Goal: Information Seeking & Learning: Learn about a topic

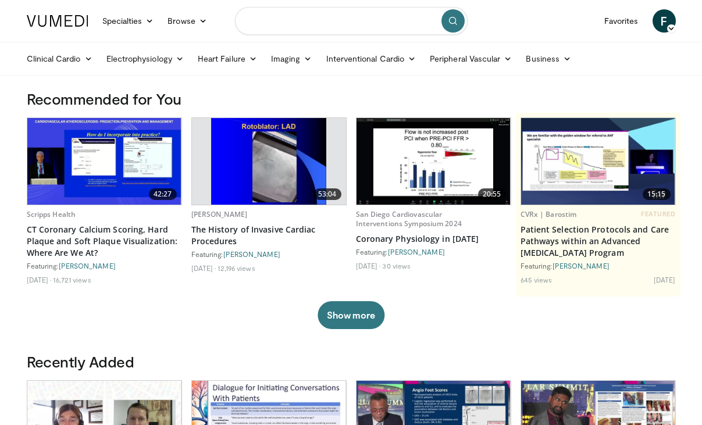
click at [326, 23] on input "Search topics, interventions" at bounding box center [351, 21] width 233 height 28
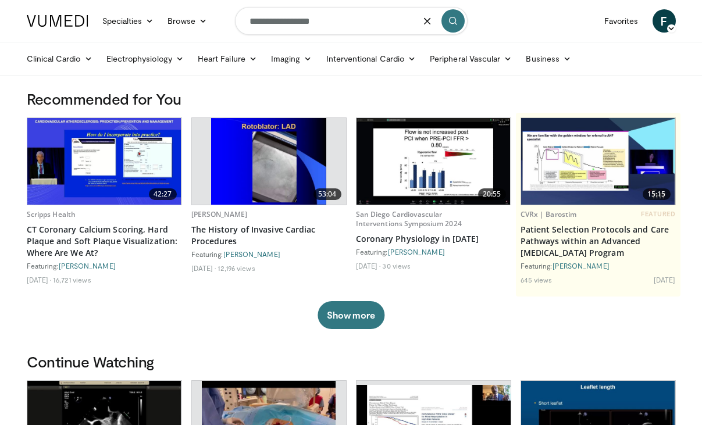
type input "**********"
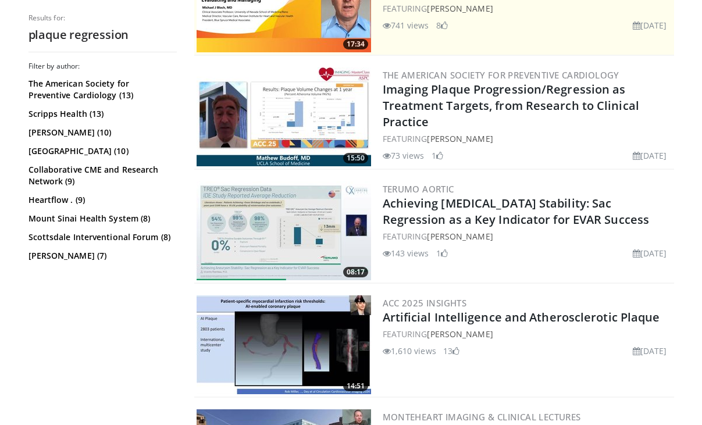
scroll to position [299, 0]
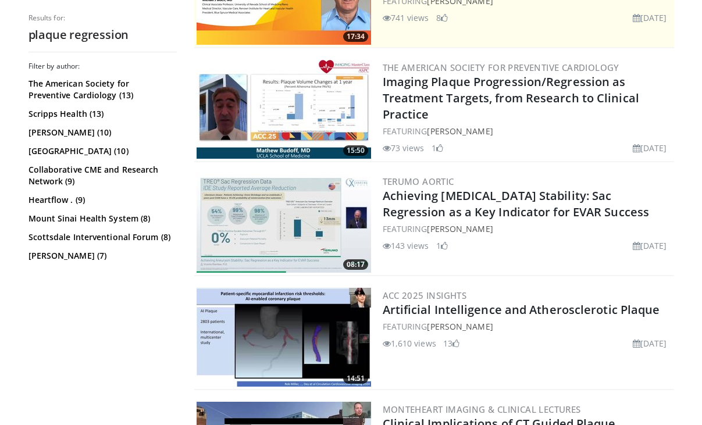
click at [577, 318] on div "ACC 2025 Insights Artificial Intelligence and Atherosclerotic Plaque FEATURING …" at bounding box center [527, 337] width 289 height 99
click at [577, 312] on link "Artificial Intelligence and Atherosclerotic Plaque" at bounding box center [521, 310] width 277 height 16
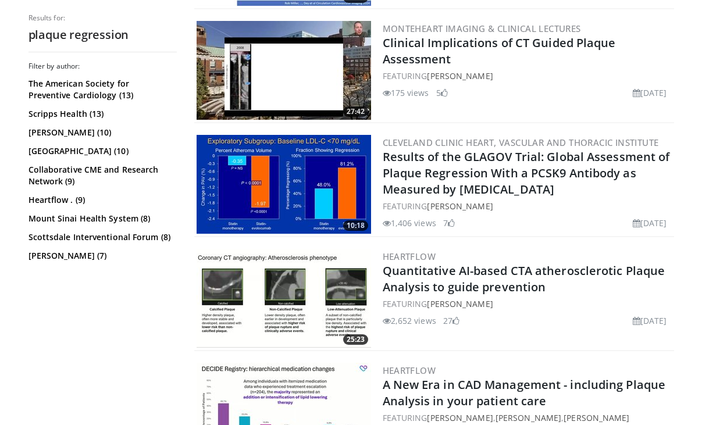
scroll to position [799, 0]
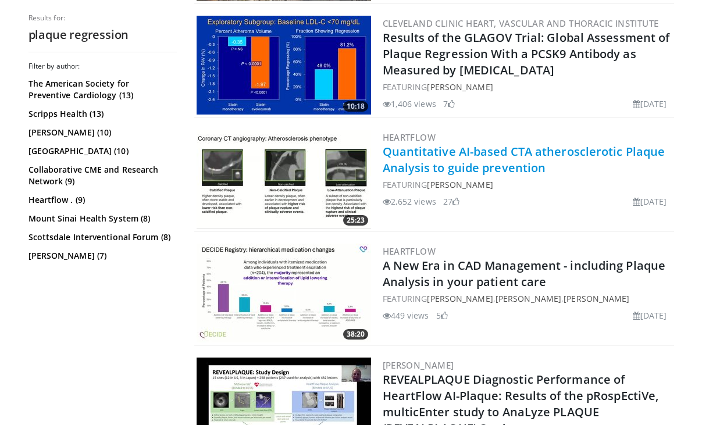
click at [500, 160] on link "Quantitative AI-based CTA atherosclerotic Plaque Analysis to guide prevention" at bounding box center [524, 160] width 283 height 32
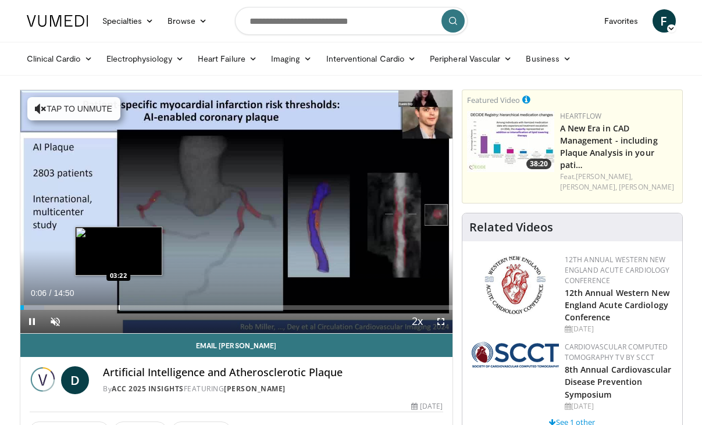
click at [119, 305] on div "Progress Bar" at bounding box center [119, 307] width 1 height 5
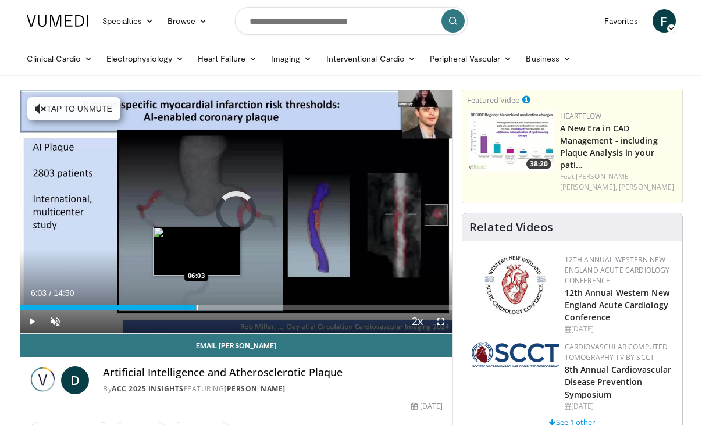
click at [197, 306] on div "Progress Bar" at bounding box center [197, 307] width 1 height 5
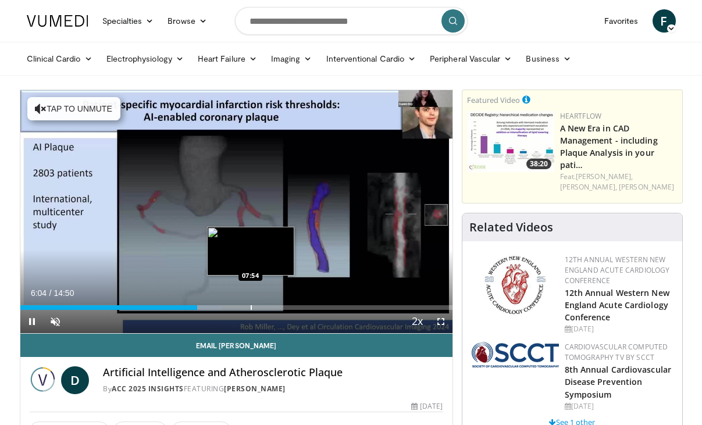
click at [251, 309] on div "Progress Bar" at bounding box center [251, 307] width 1 height 5
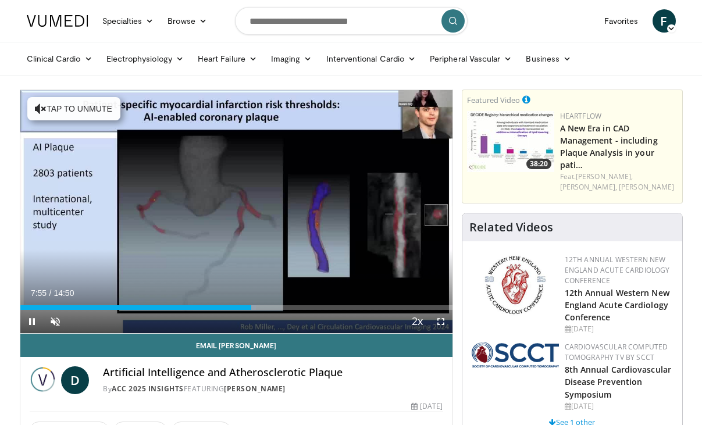
click at [316, 312] on div "Current Time 7:55 / Duration 14:50 Pause Skip Backward Skip Forward Unmute Load…" at bounding box center [236, 321] width 432 height 23
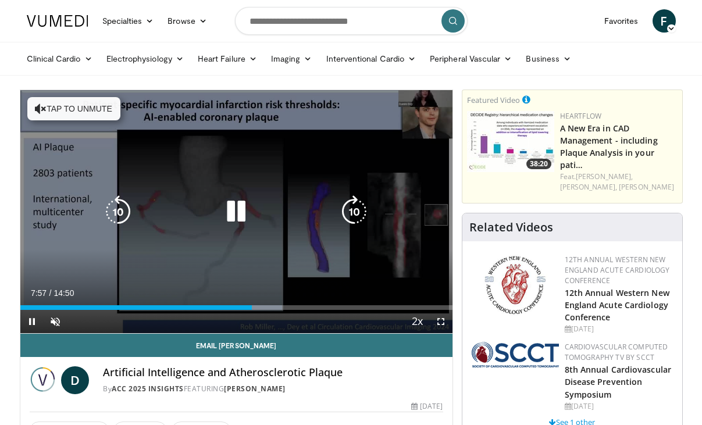
click at [385, 312] on div "Current Time 7:57 / Duration 14:50 Pause Skip Backward Skip Forward Unmute Load…" at bounding box center [236, 321] width 432 height 23
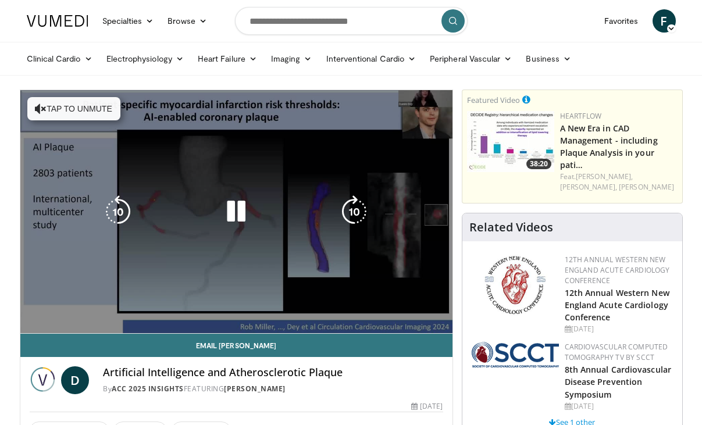
click at [387, 309] on video-js "**********" at bounding box center [236, 212] width 432 height 244
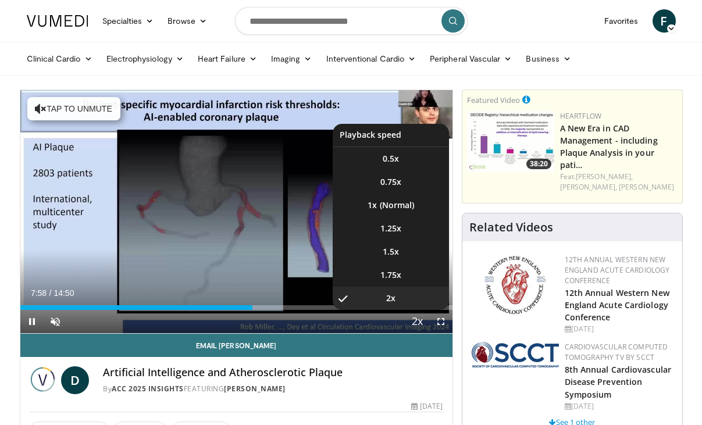
click at [406, 307] on li "2x , selected" at bounding box center [391, 298] width 116 height 23
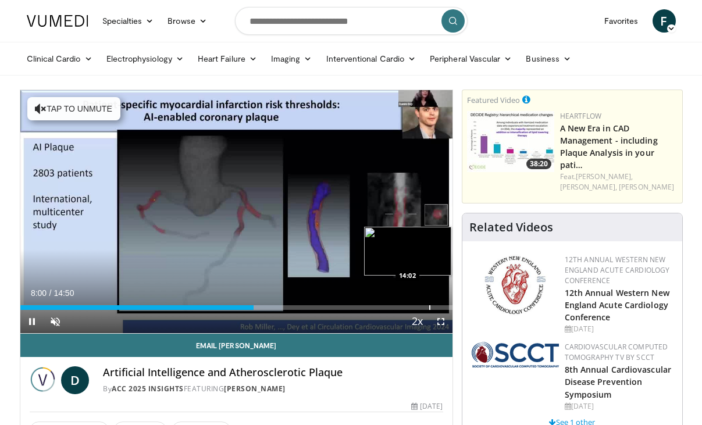
click at [429, 309] on div "Progress Bar" at bounding box center [429, 307] width 1 height 5
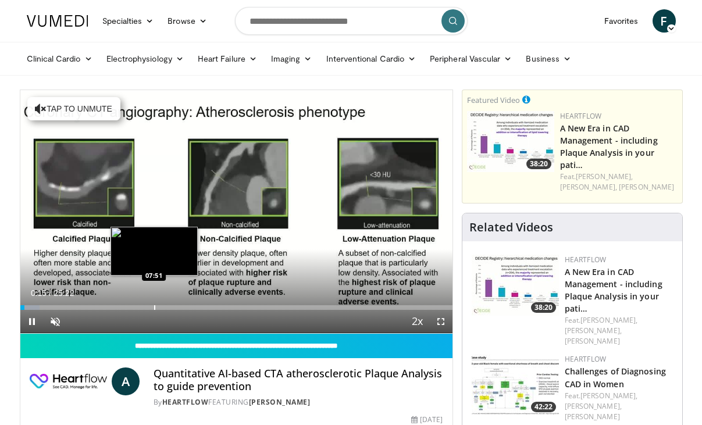
click at [154, 306] on div "Progress Bar" at bounding box center [154, 307] width 1 height 5
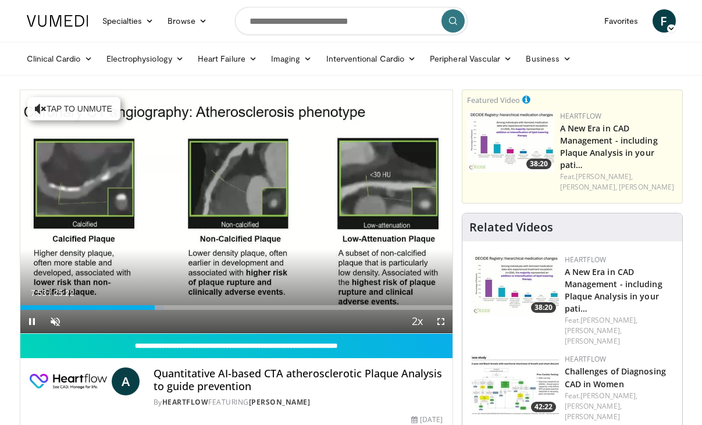
click at [234, 312] on video-js "**********" at bounding box center [236, 212] width 432 height 244
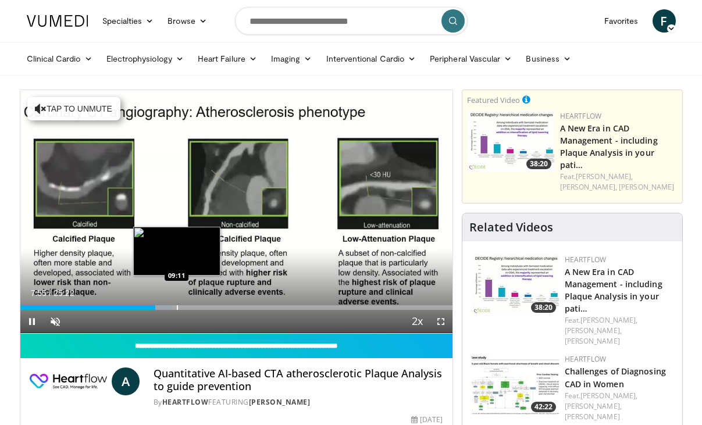
click at [351, 309] on div "Loaded : 35.19% 07:55 09:11" at bounding box center [236, 307] width 432 height 5
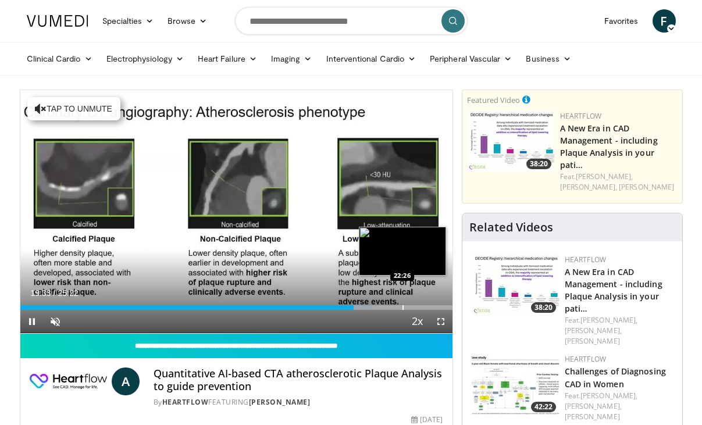
click at [402, 308] on div "Progress Bar" at bounding box center [402, 307] width 1 height 5
click at [413, 308] on div "Progress Bar" at bounding box center [413, 307] width 1 height 5
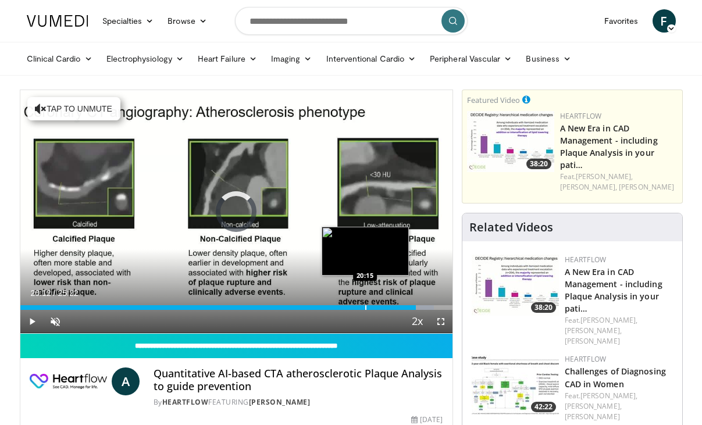
click at [364, 305] on div "23:15" at bounding box center [218, 307] width 396 height 5
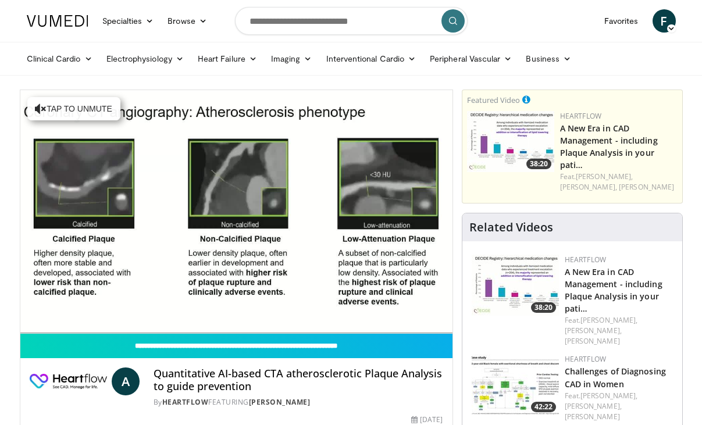
click at [336, 304] on div "10 seconds Tap to unmute" at bounding box center [236, 211] width 432 height 243
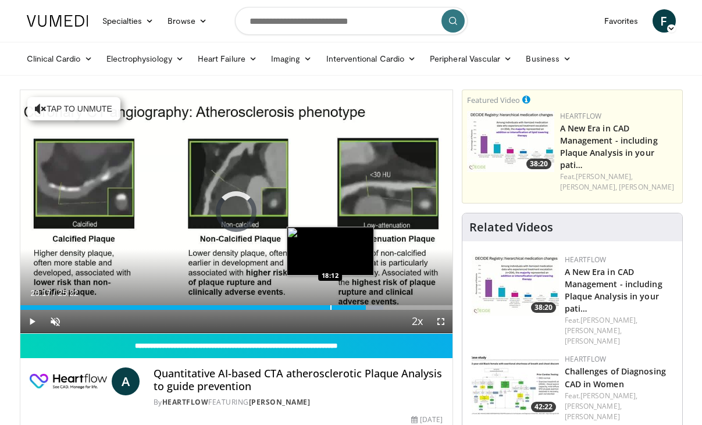
click at [329, 306] on div "20:17" at bounding box center [192, 307] width 345 height 5
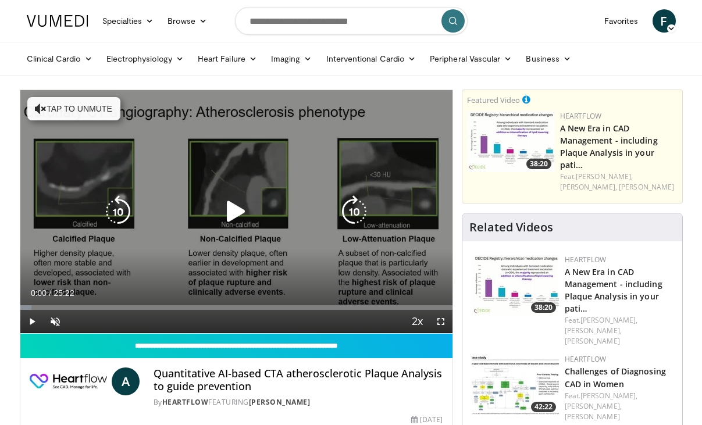
click at [218, 245] on div "10 seconds Tap to unmute" at bounding box center [236, 211] width 432 height 243
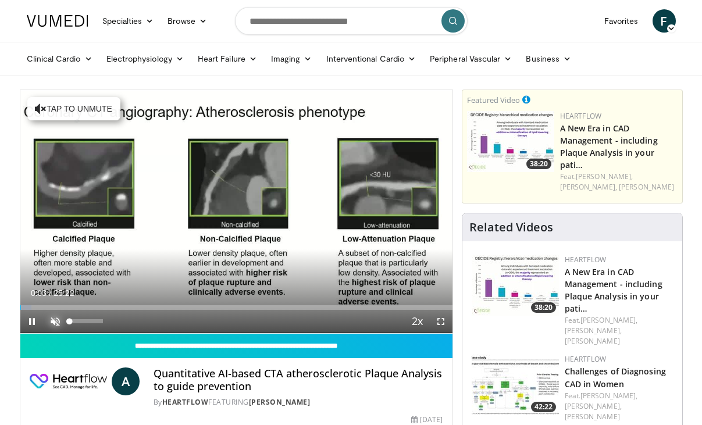
click at [59, 322] on span "Video Player" at bounding box center [55, 321] width 23 height 23
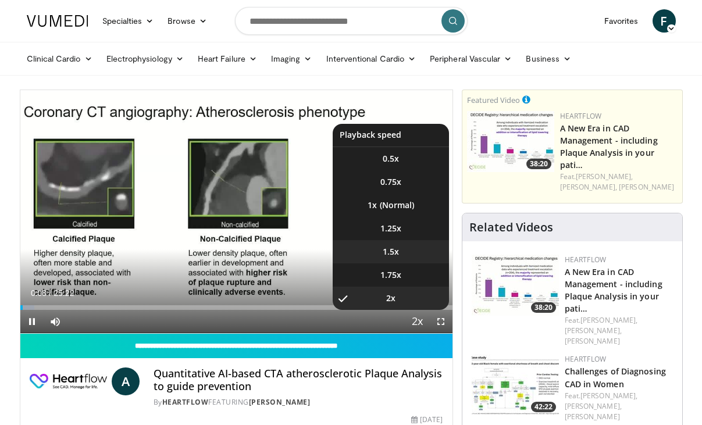
click at [401, 259] on li "1.5x" at bounding box center [391, 251] width 116 height 23
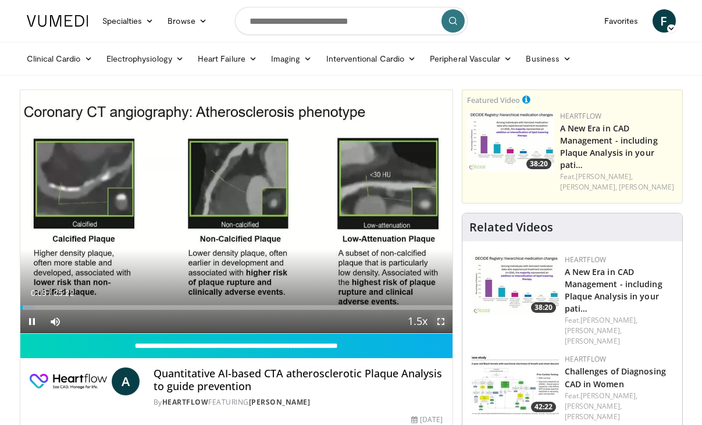
click at [442, 324] on span "Video Player" at bounding box center [440, 321] width 23 height 23
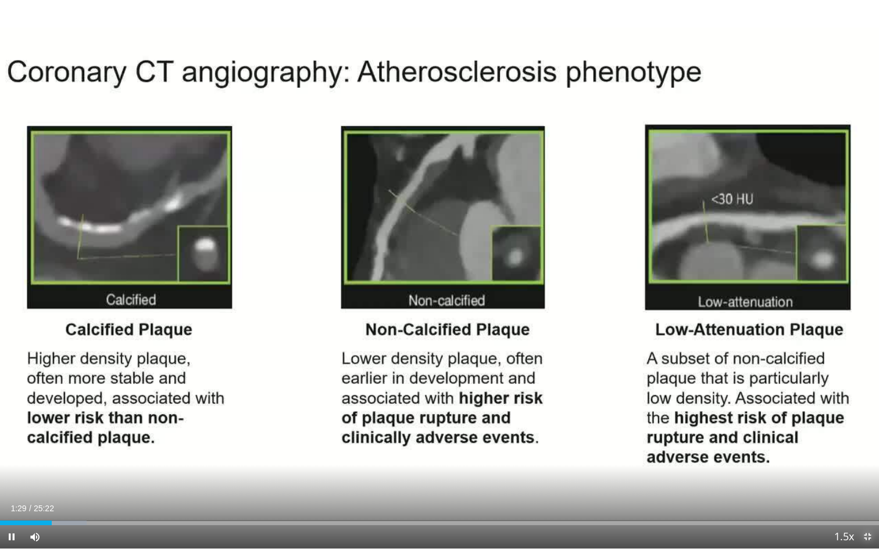
click at [701, 424] on span "Video Player" at bounding box center [867, 537] width 23 height 23
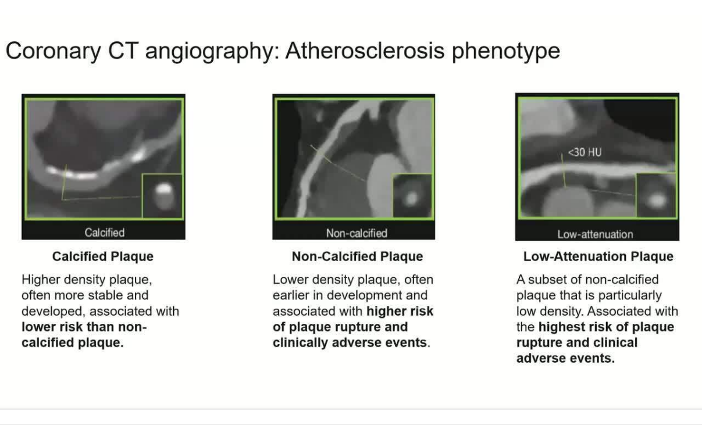
scroll to position [82, 0]
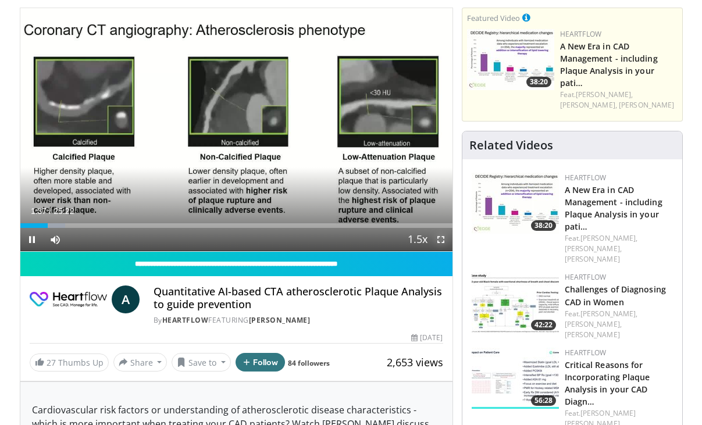
click at [435, 238] on span "Video Player" at bounding box center [440, 239] width 23 height 23
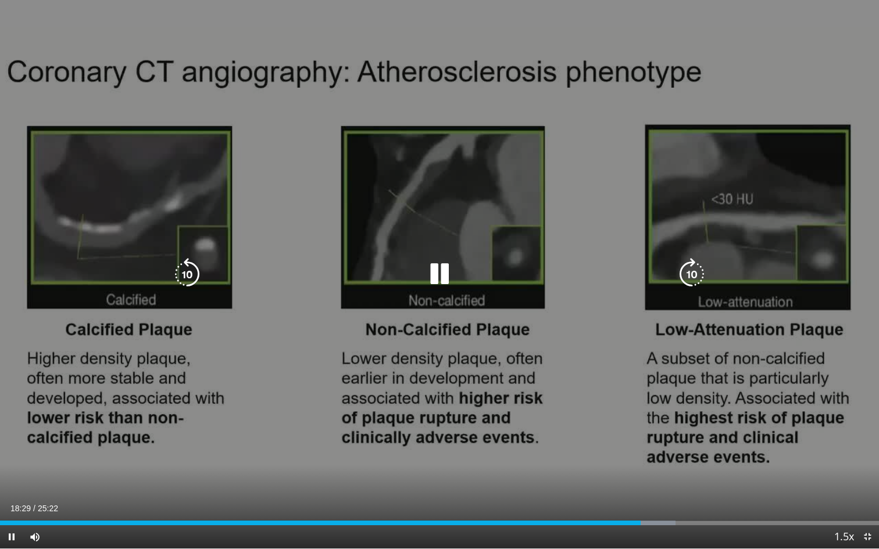
click at [440, 274] on icon "Video Player" at bounding box center [439, 274] width 33 height 33
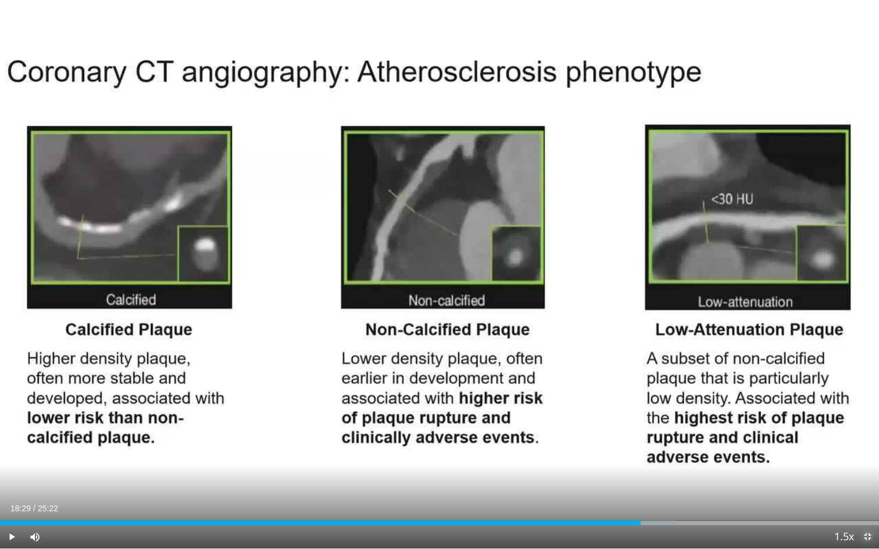
click at [701, 424] on span "Video Player" at bounding box center [867, 537] width 23 height 23
